Goal: Task Accomplishment & Management: Use online tool/utility

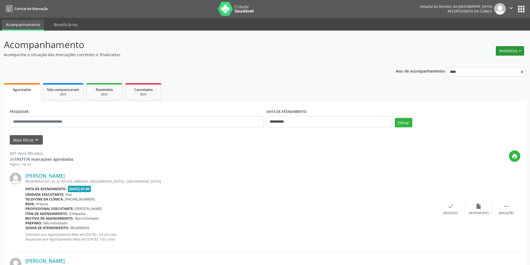
click at [514, 50] on button "Relatórios" at bounding box center [510, 50] width 28 height 9
click at [496, 65] on link "Agendamentos" at bounding box center [494, 63] width 60 height 8
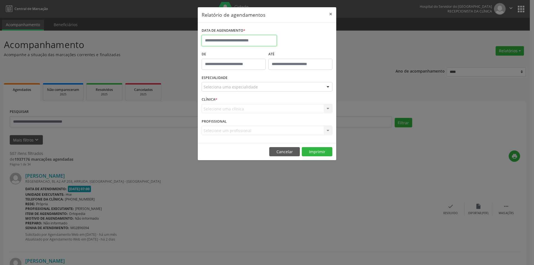
click at [260, 37] on input "text" at bounding box center [239, 40] width 75 height 11
click at [245, 82] on span "8" at bounding box center [244, 80] width 11 height 11
type input "**********"
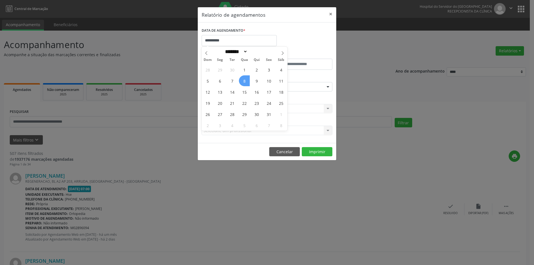
click at [245, 82] on span "8" at bounding box center [244, 80] width 11 height 11
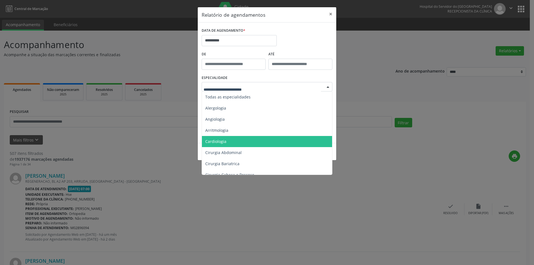
click at [229, 142] on span "Cardiologia" at bounding box center [267, 141] width 131 height 11
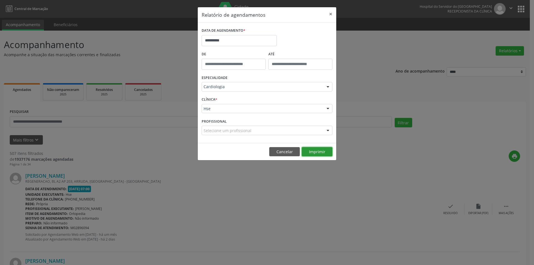
click at [322, 153] on button "Imprimir" at bounding box center [317, 151] width 31 height 9
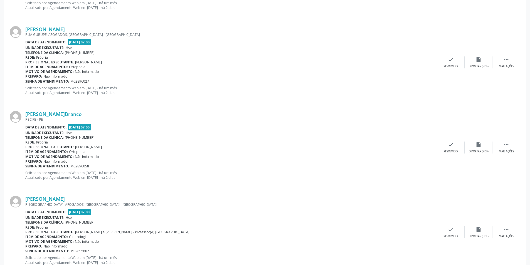
scroll to position [176, 0]
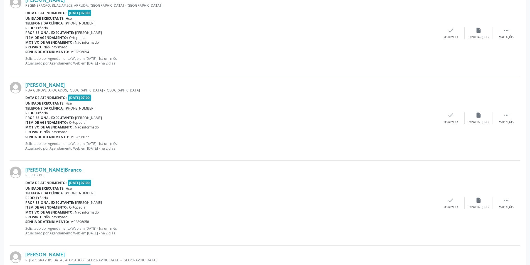
drag, startPoint x: 358, startPoint y: 255, endPoint x: 268, endPoint y: 276, distance: 92.7
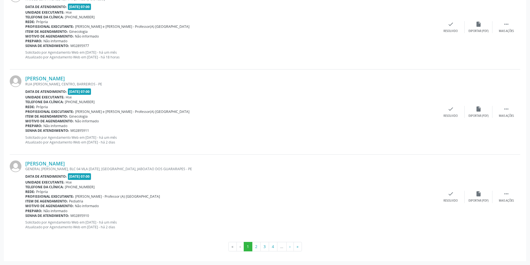
scroll to position [373, 0]
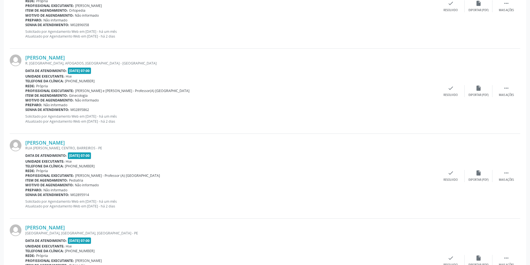
drag, startPoint x: 496, startPoint y: 20, endPoint x: 473, endPoint y: 44, distance: 33.2
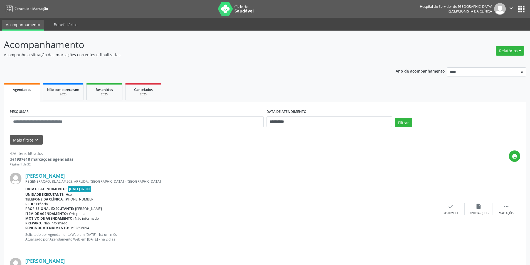
scroll to position [373, 0]
